Goal: Obtain resource: Download file/media

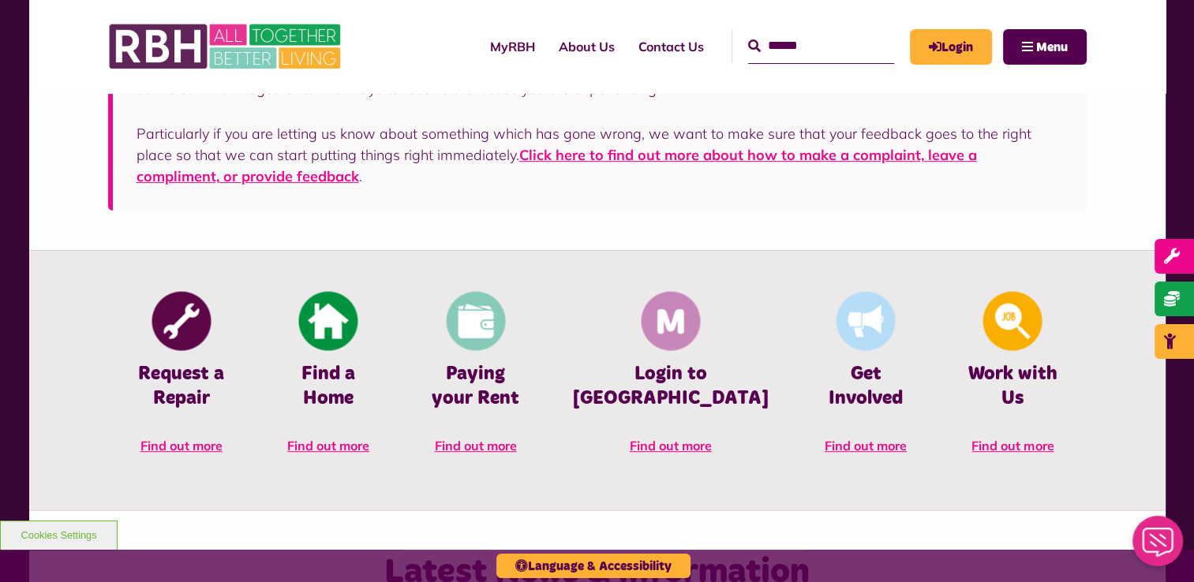
scroll to position [552, 0]
click at [572, 48] on link "About Us" at bounding box center [587, 46] width 80 height 43
click at [569, 41] on link "About Us" at bounding box center [587, 46] width 80 height 43
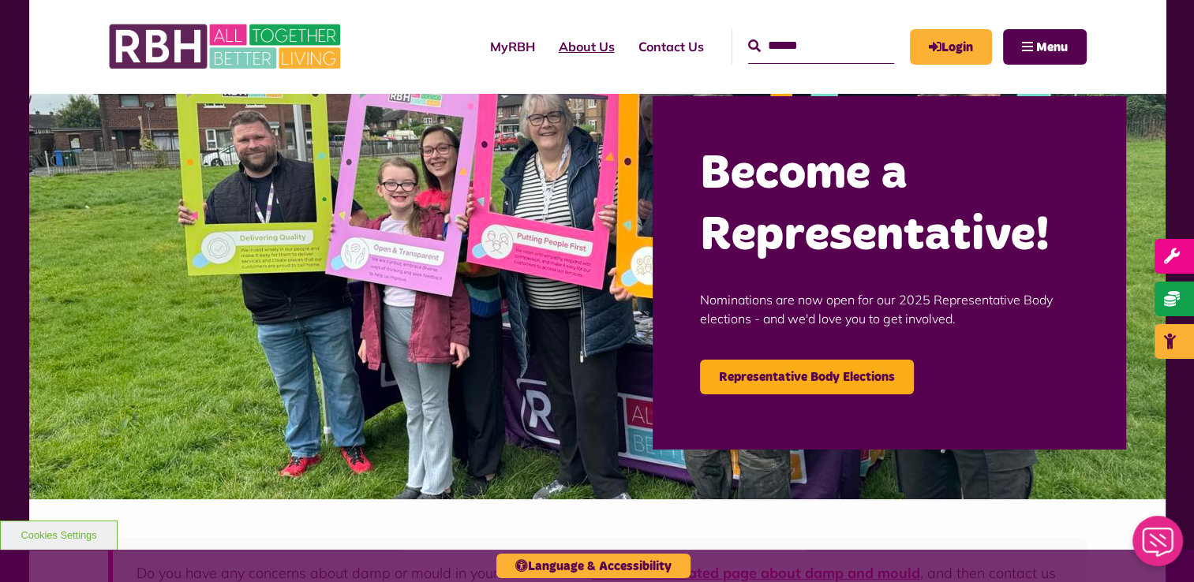
scroll to position [0, 0]
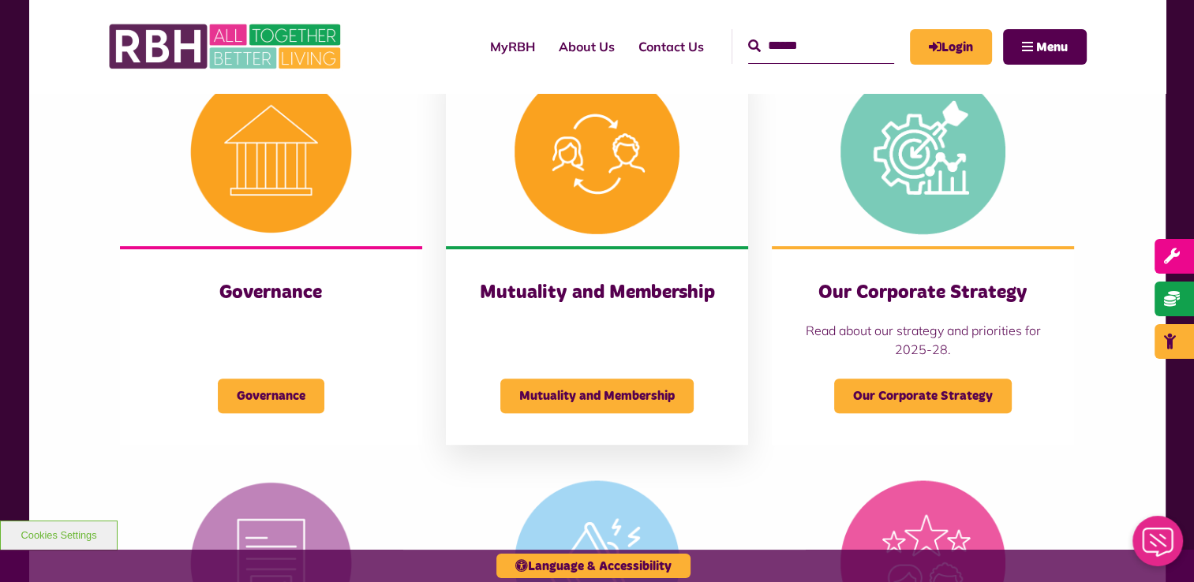
scroll to position [547, 0]
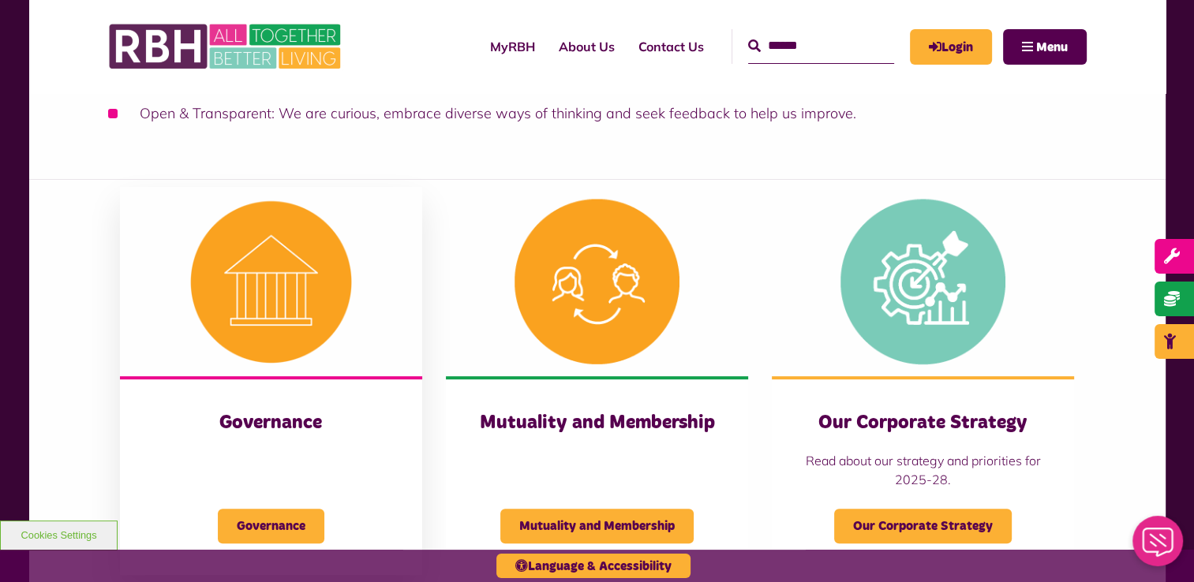
click at [342, 283] on img at bounding box center [271, 281] width 302 height 189
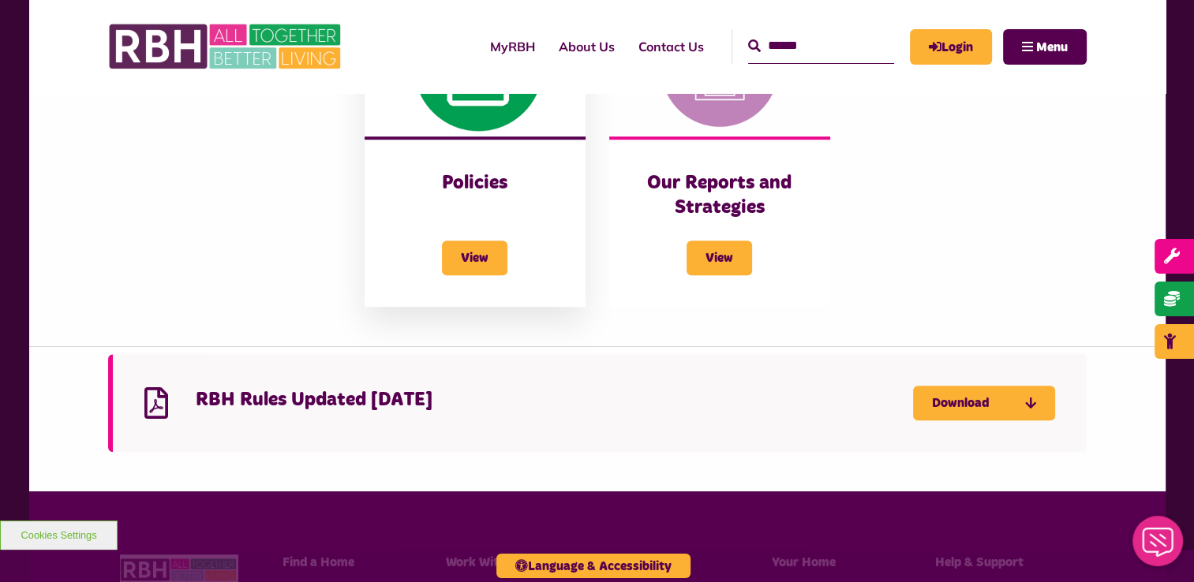
scroll to position [1104, 0]
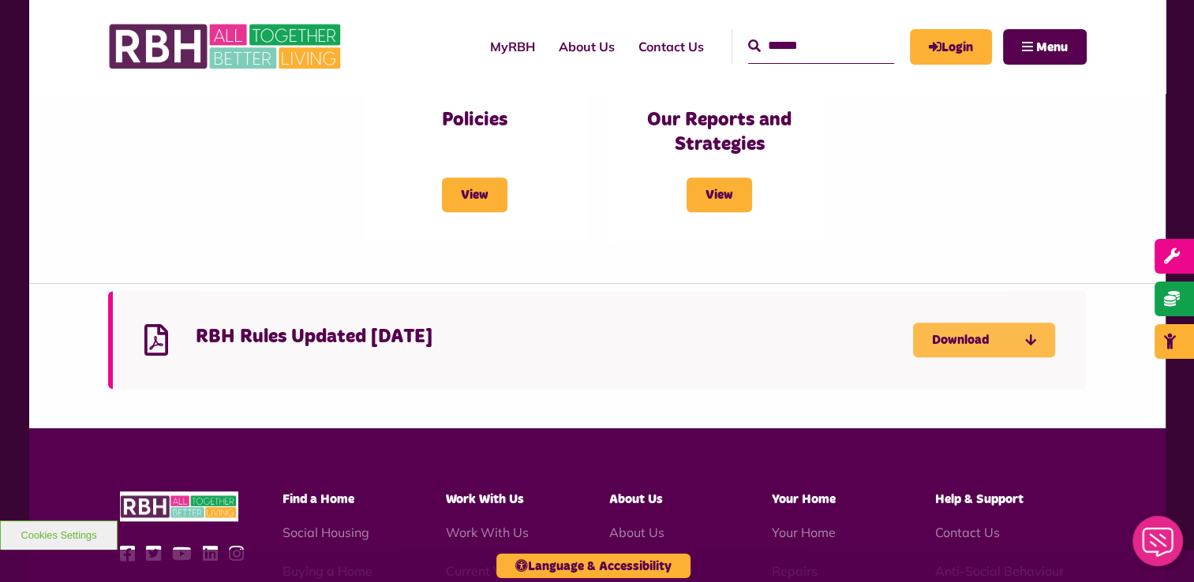
click at [1000, 346] on link "Download" at bounding box center [984, 340] width 142 height 35
